Goal: Use online tool/utility: Utilize a website feature to perform a specific function

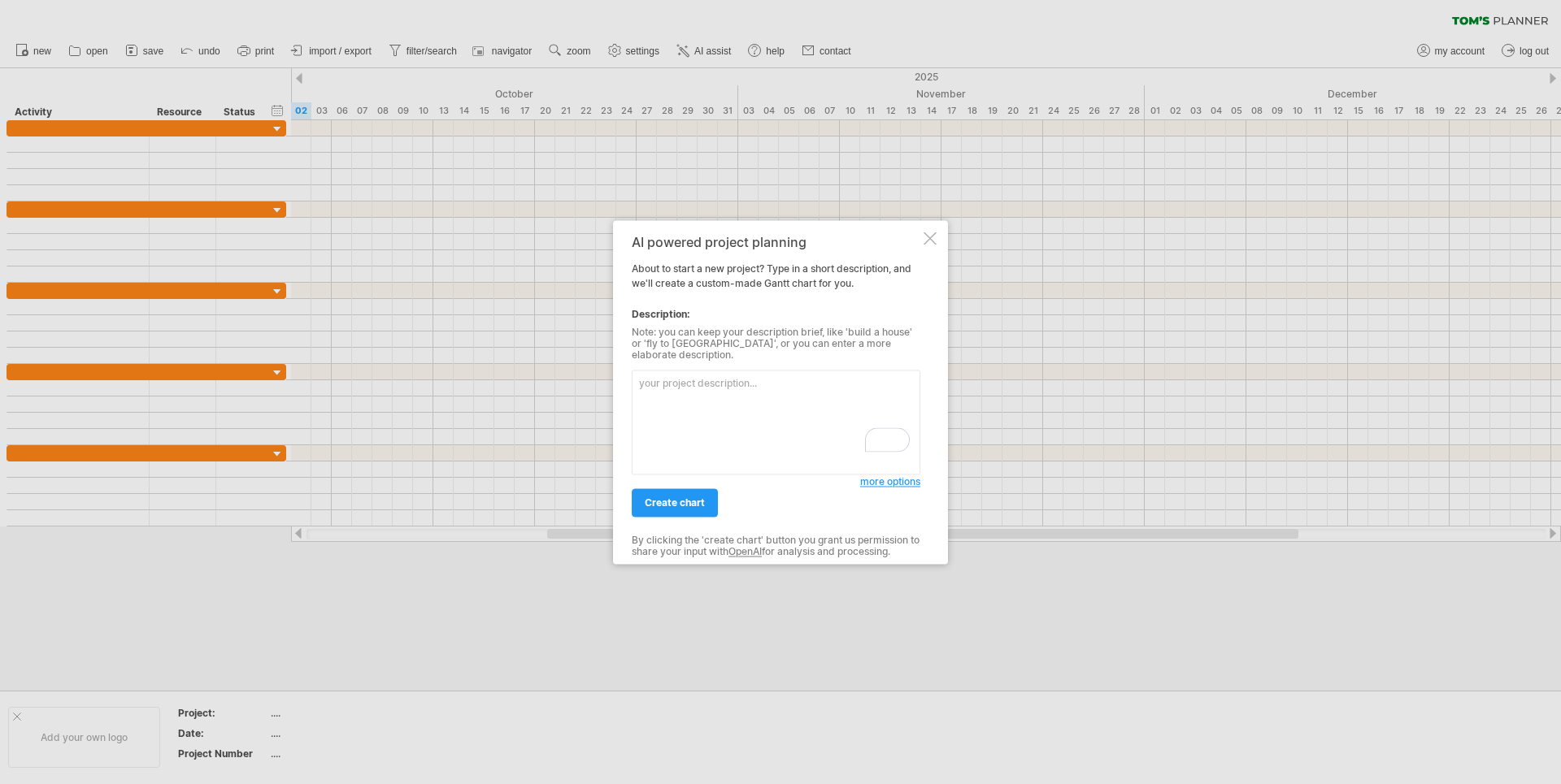
click at [89, 53] on div at bounding box center [780, 392] width 1561 height 784
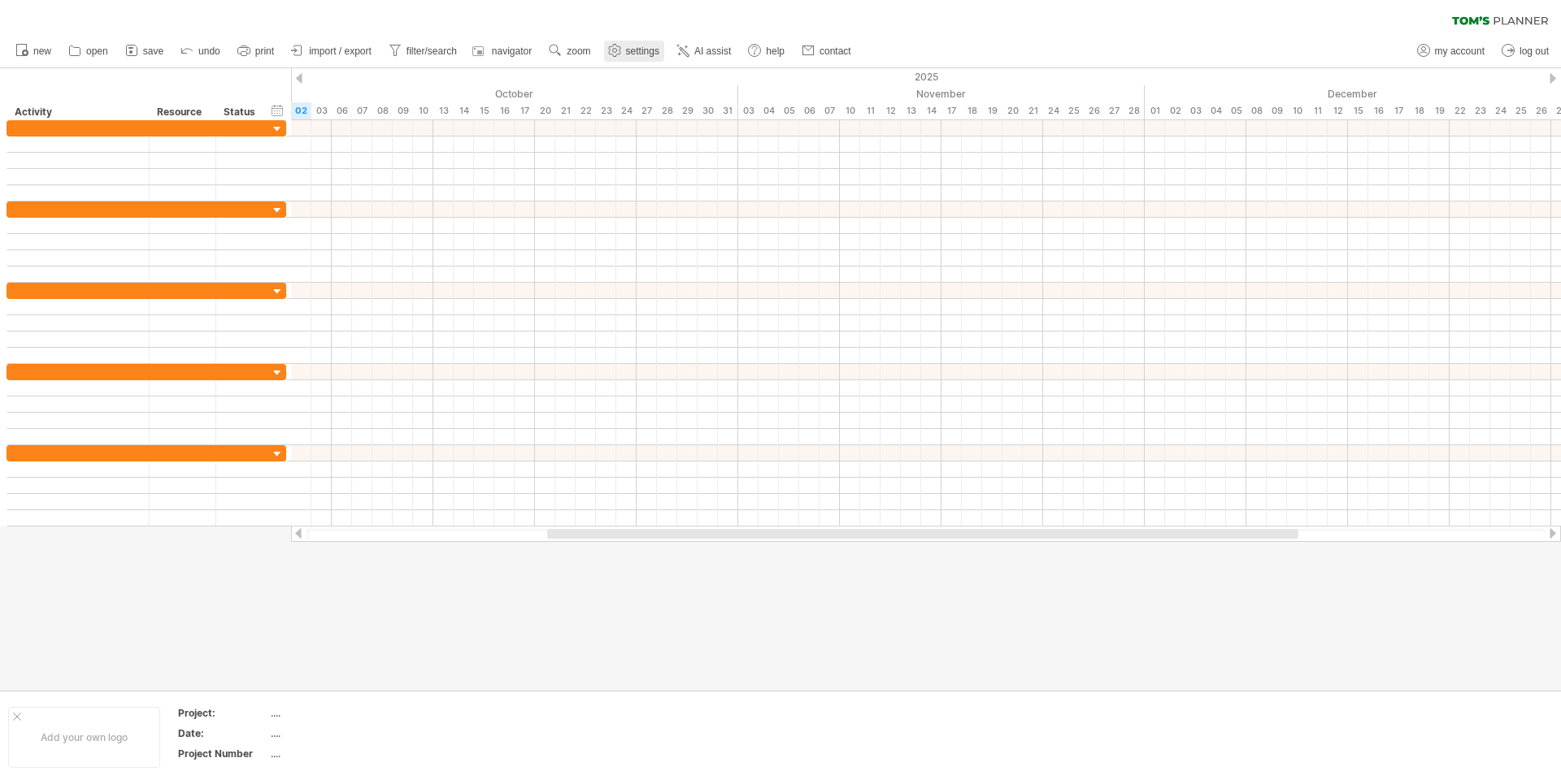
click at [654, 52] on span "settings" at bounding box center [643, 51] width 33 height 12
select select "*"
select select "**"
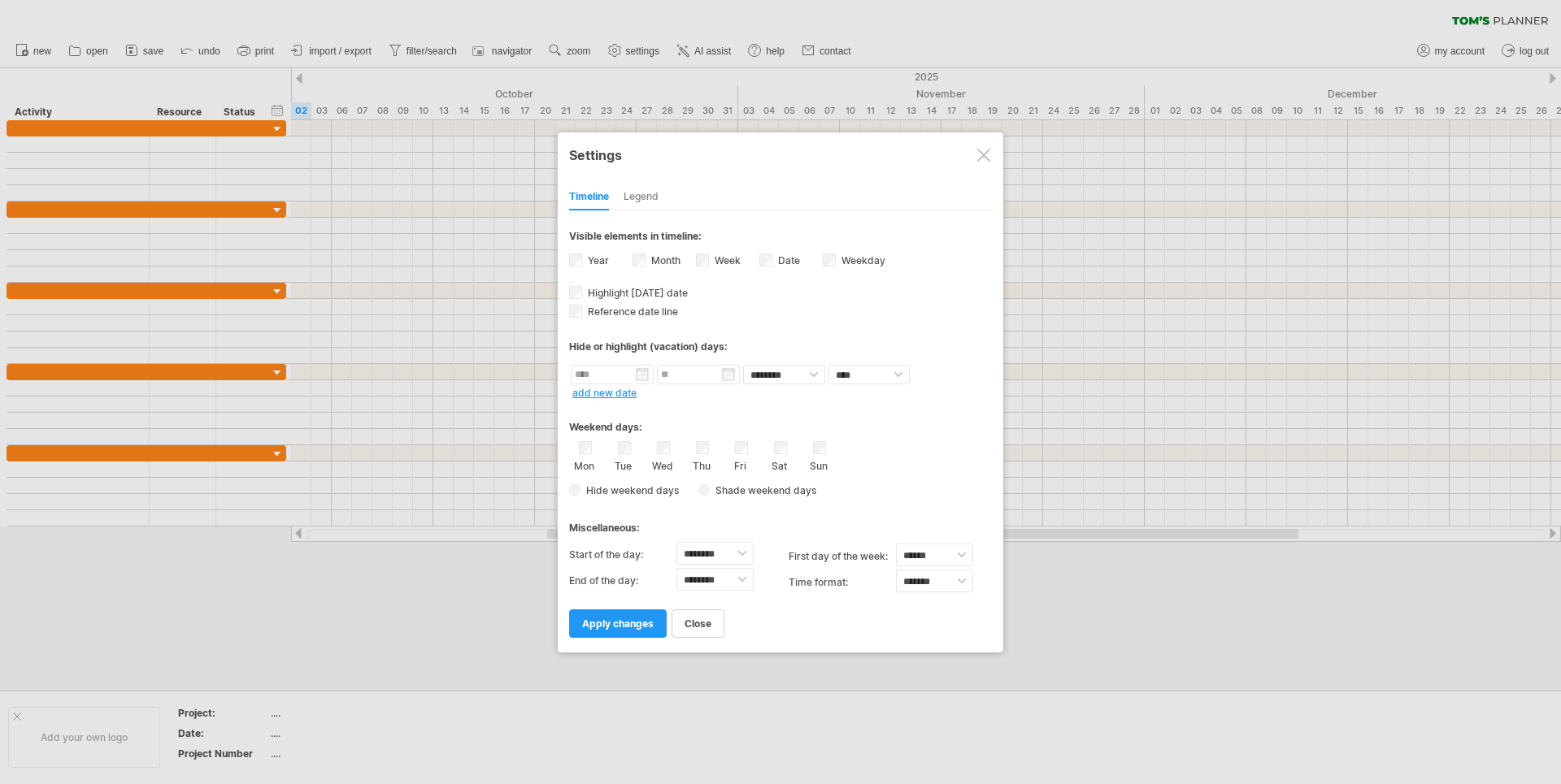
click at [510, 53] on div at bounding box center [780, 392] width 1561 height 784
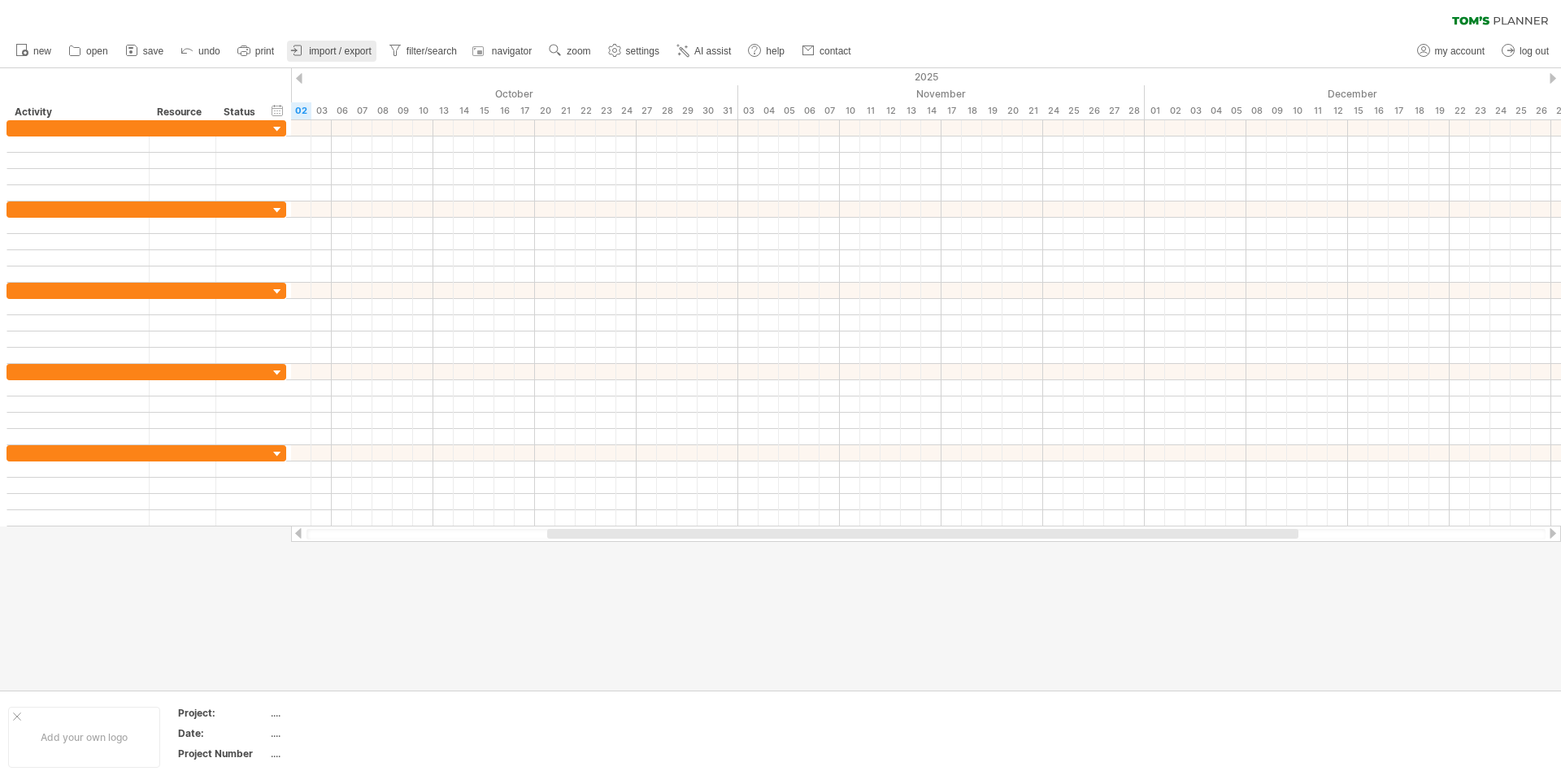
click at [343, 51] on span "import / export" at bounding box center [341, 51] width 63 height 12
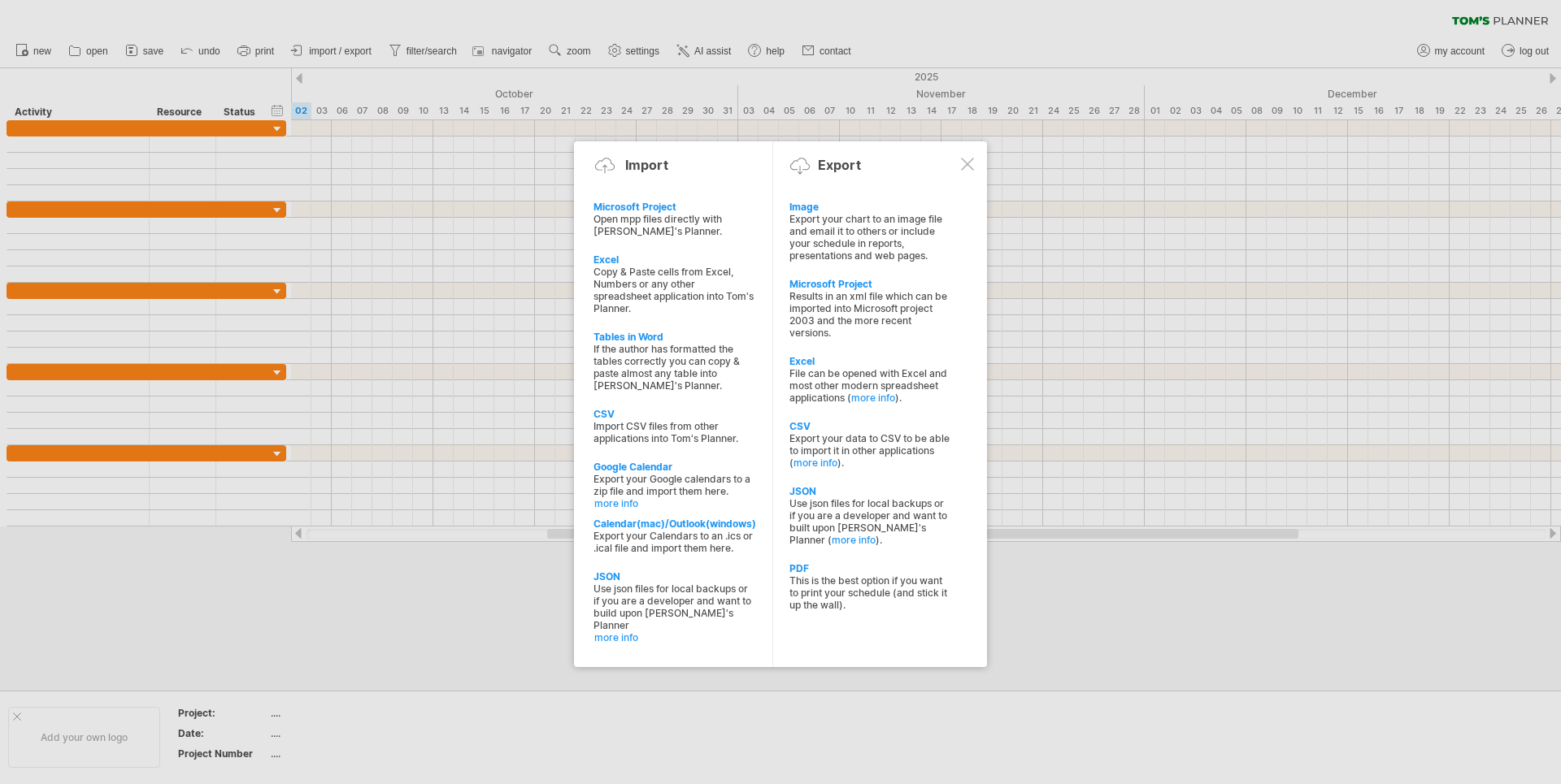
click at [86, 50] on div at bounding box center [780, 392] width 1561 height 784
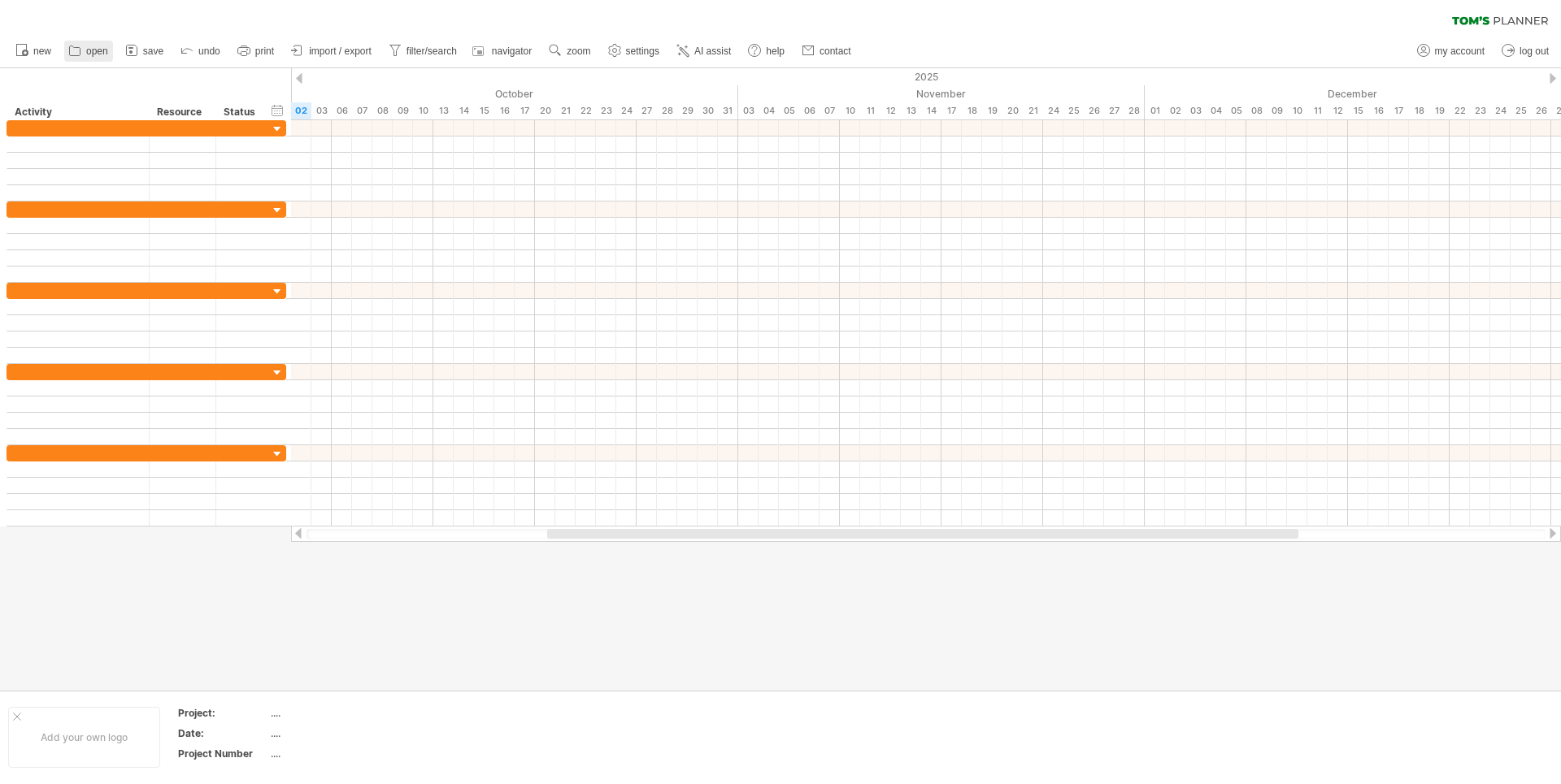
click at [86, 50] on span "open" at bounding box center [97, 51] width 22 height 12
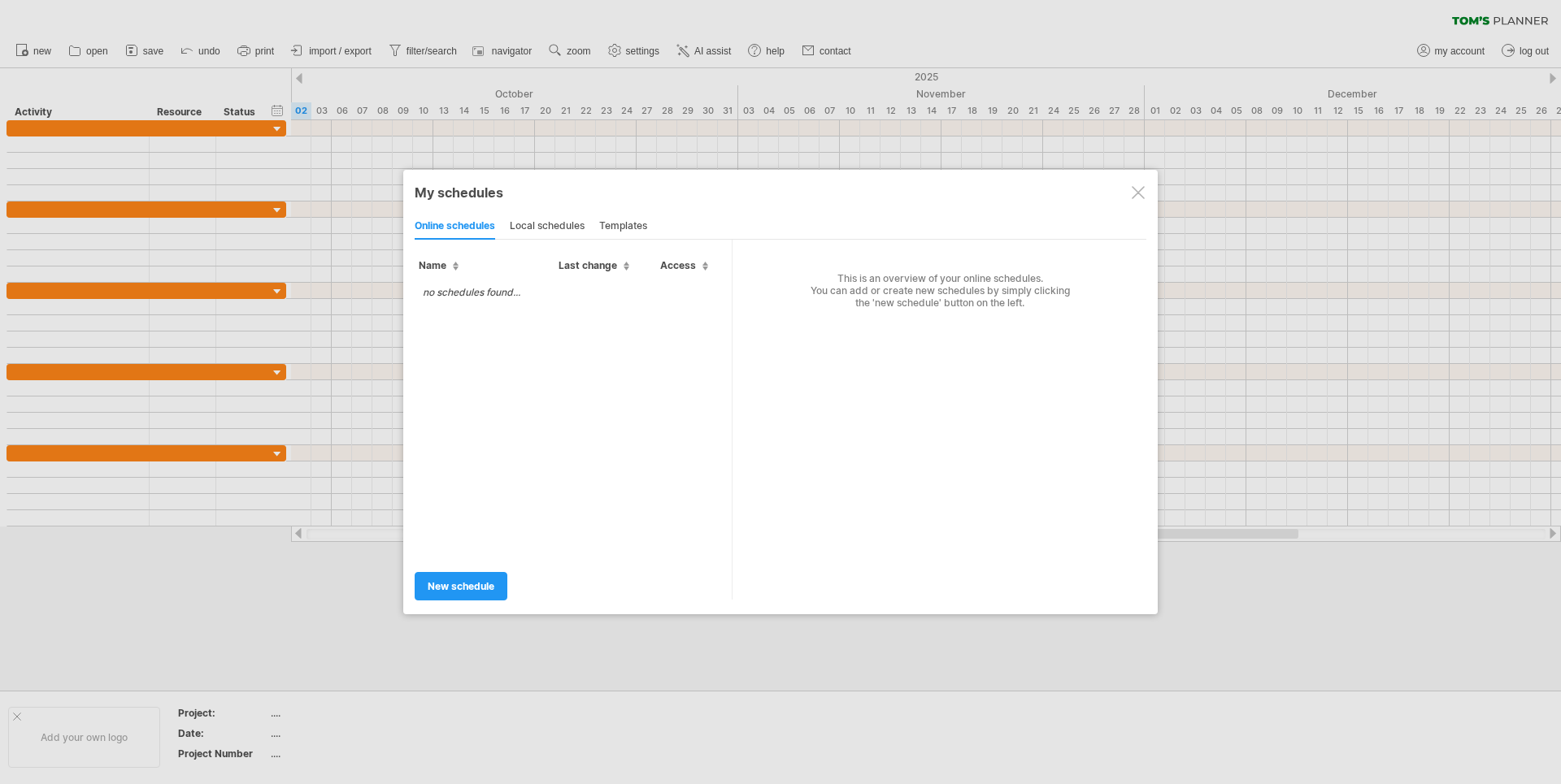
click at [769, 51] on div at bounding box center [780, 392] width 1561 height 784
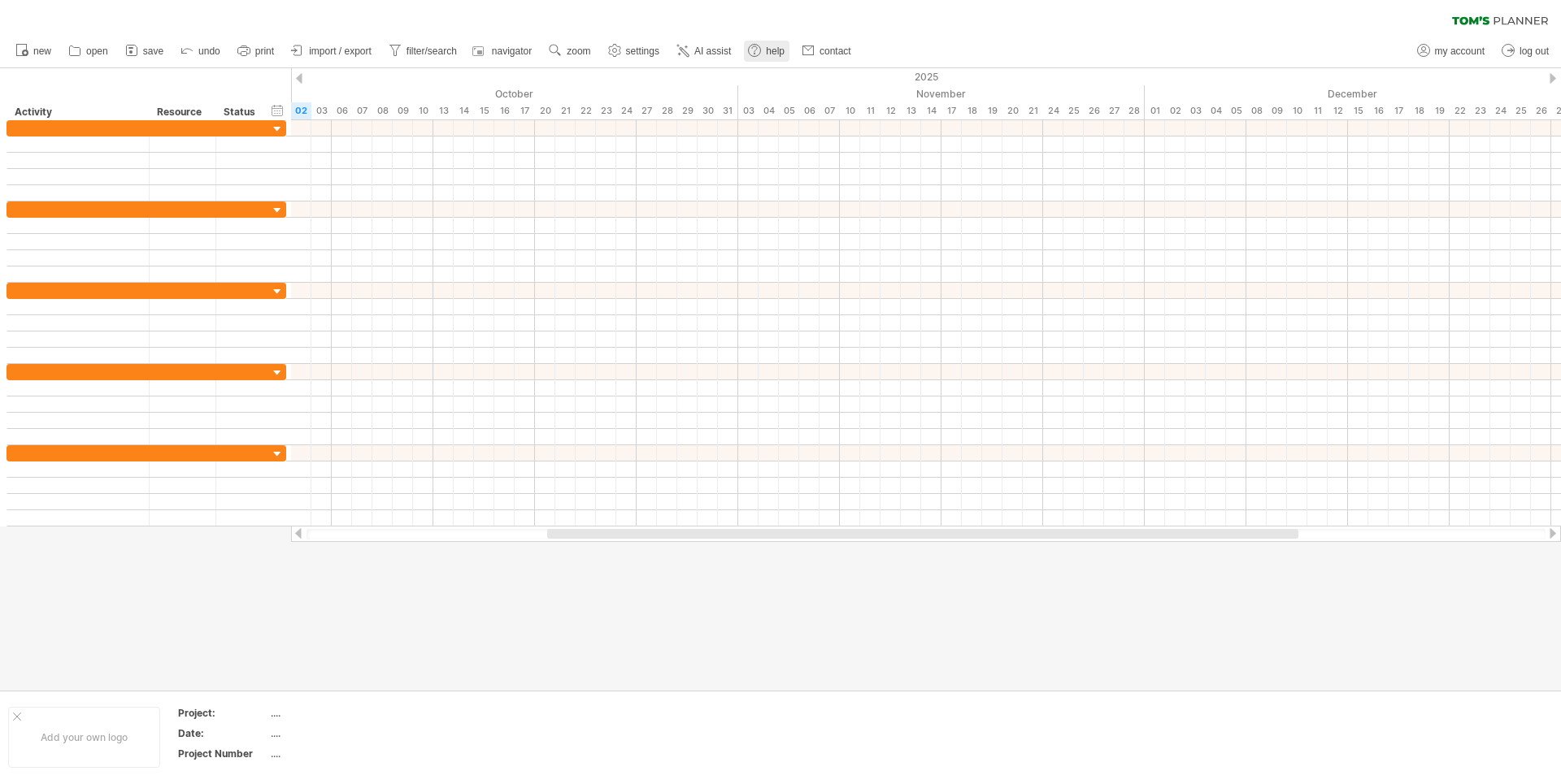
click at [769, 51] on link "help" at bounding box center [767, 51] width 45 height 22
click at [701, 58] on link "AI assist" at bounding box center [704, 51] width 64 height 22
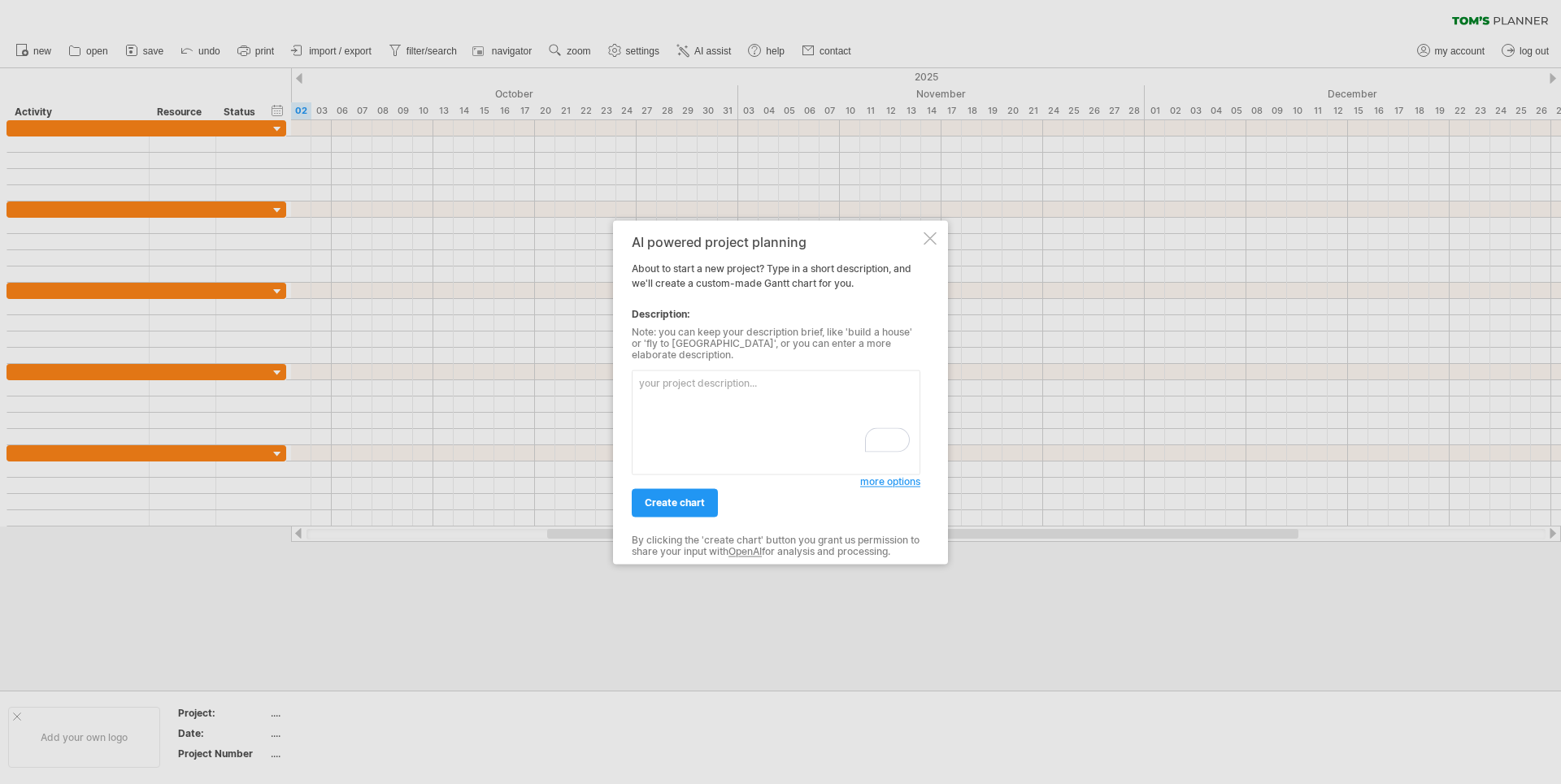
click at [666, 370] on textarea "To enrich screen reader interactions, please activate Accessibility in Grammarl…" at bounding box center [777, 422] width 289 height 105
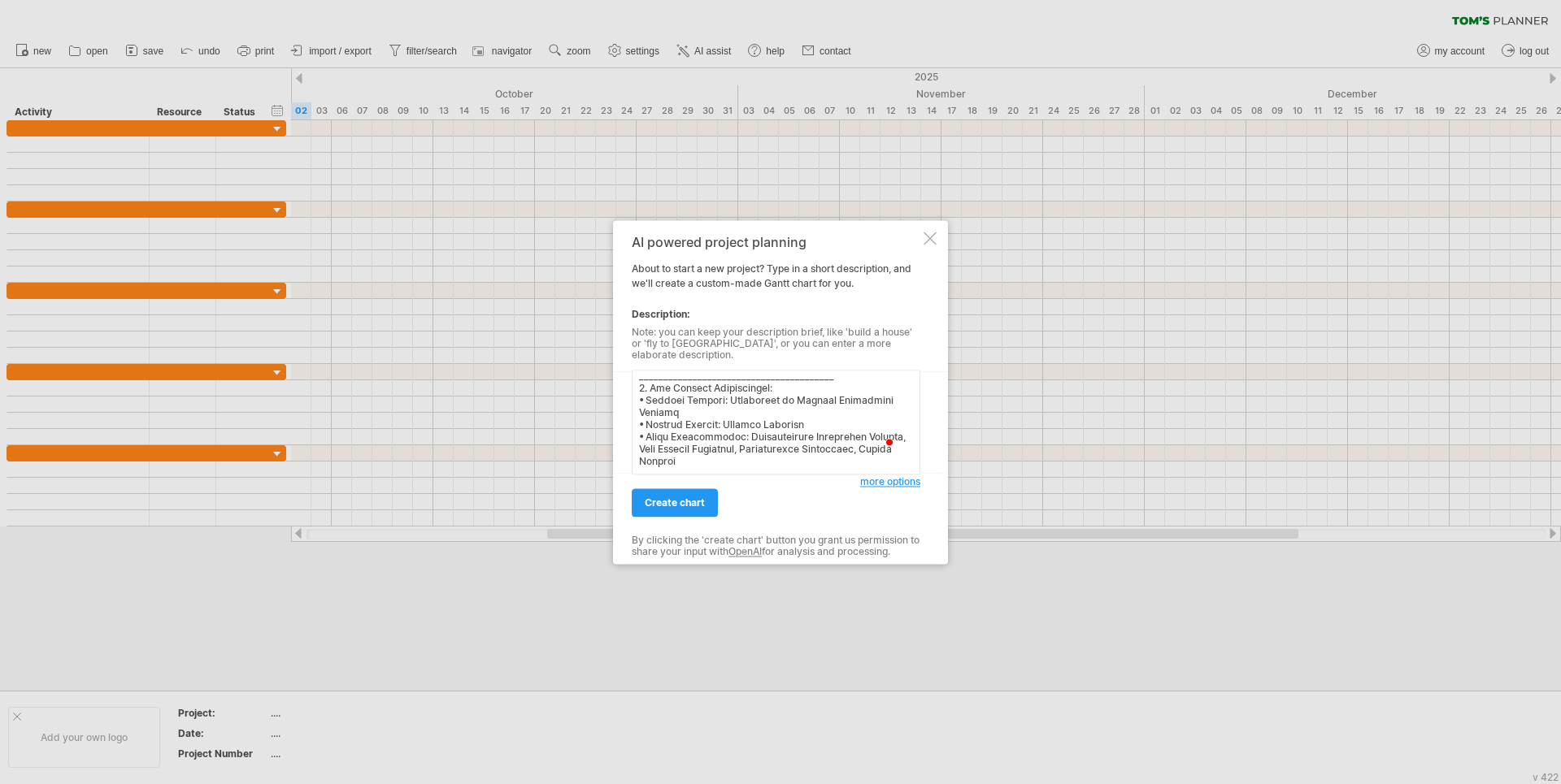
click at [646, 408] on textarea "To enrich screen reader interactions, please activate Accessibility in Grammarl…" at bounding box center [777, 422] width 289 height 105
click at [646, 385] on textarea "To enrich screen reader interactions, please activate Accessibility in Grammarl…" at bounding box center [777, 422] width 289 height 105
click at [645, 387] on textarea "To enrich screen reader interactions, please activate Accessibility in Grammarl…" at bounding box center [777, 422] width 289 height 105
click at [648, 462] on textarea "To enrich screen reader interactions, please activate Accessibility in Grammarl…" at bounding box center [777, 422] width 289 height 105
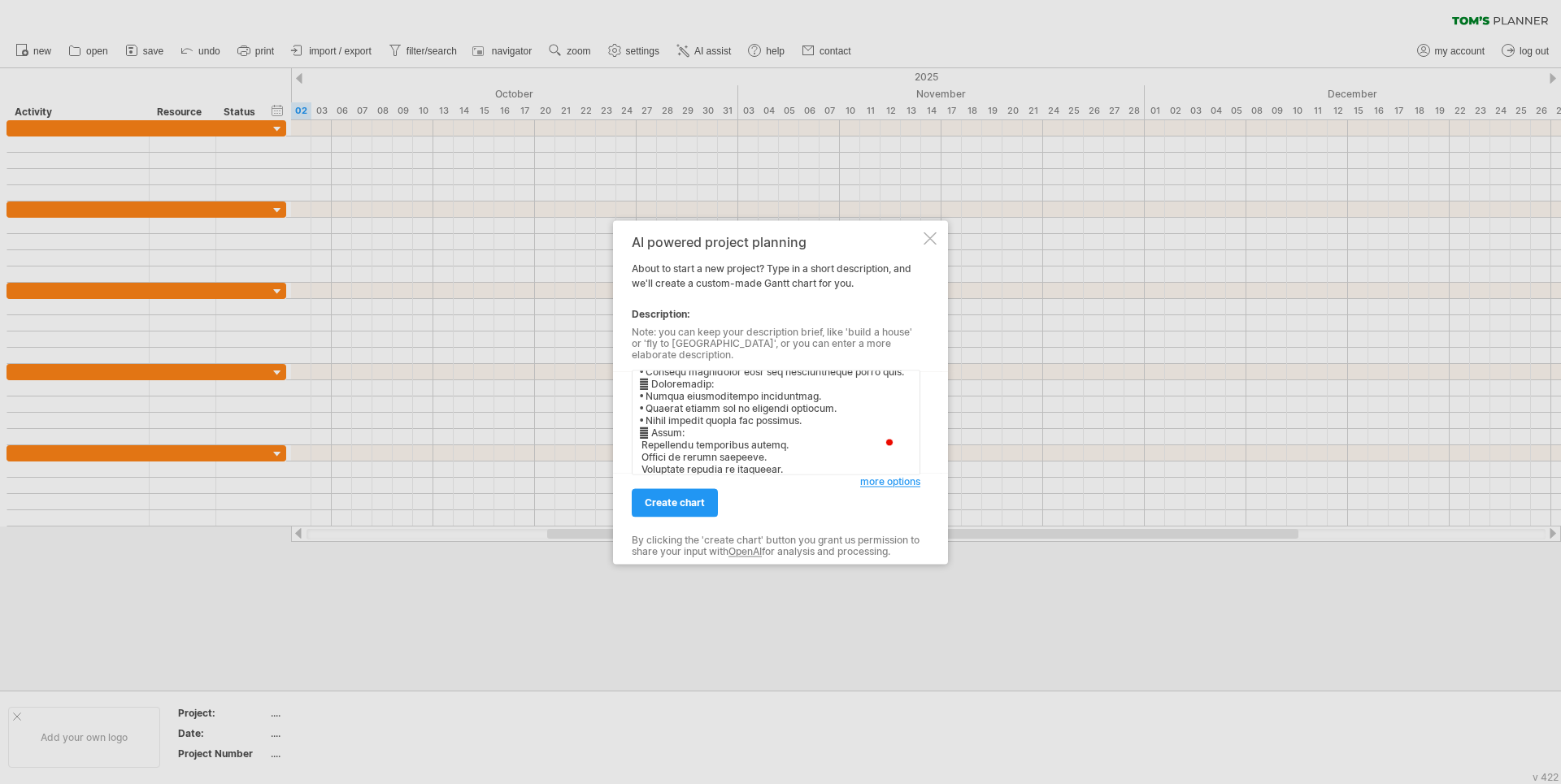
scroll to position [1596, 0]
click at [646, 453] on textarea "To enrich screen reader interactions, please activate Accessibility in Grammarl…" at bounding box center [777, 422] width 289 height 105
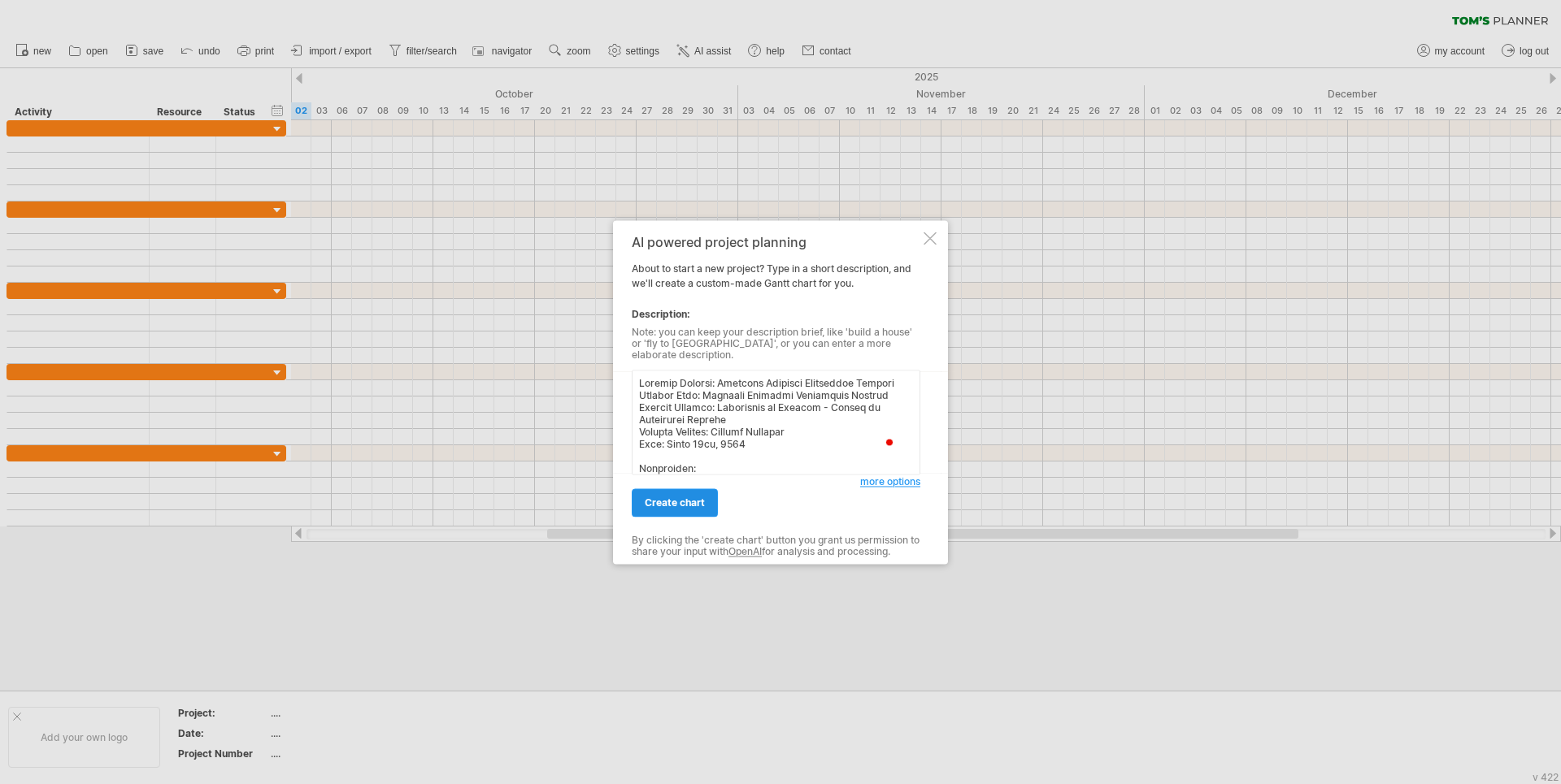
type textarea "Project Charter: Downtown Building Demolition Project Project Name: Downtown Bu…"
click at [658, 499] on span "create chart" at bounding box center [674, 502] width 60 height 12
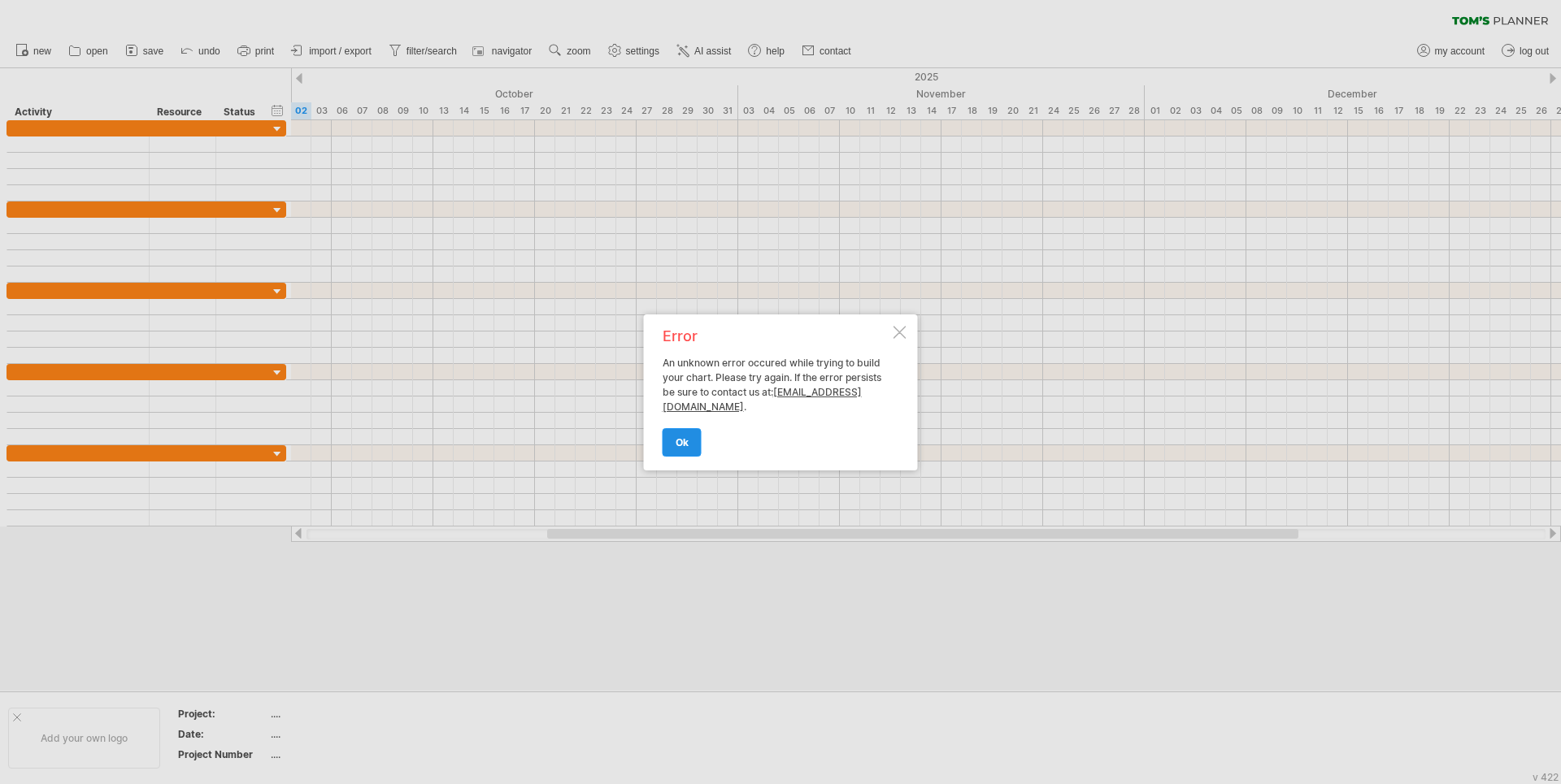
click at [673, 438] on link "ok" at bounding box center [682, 443] width 39 height 28
